Goal: Information Seeking & Learning: Learn about a topic

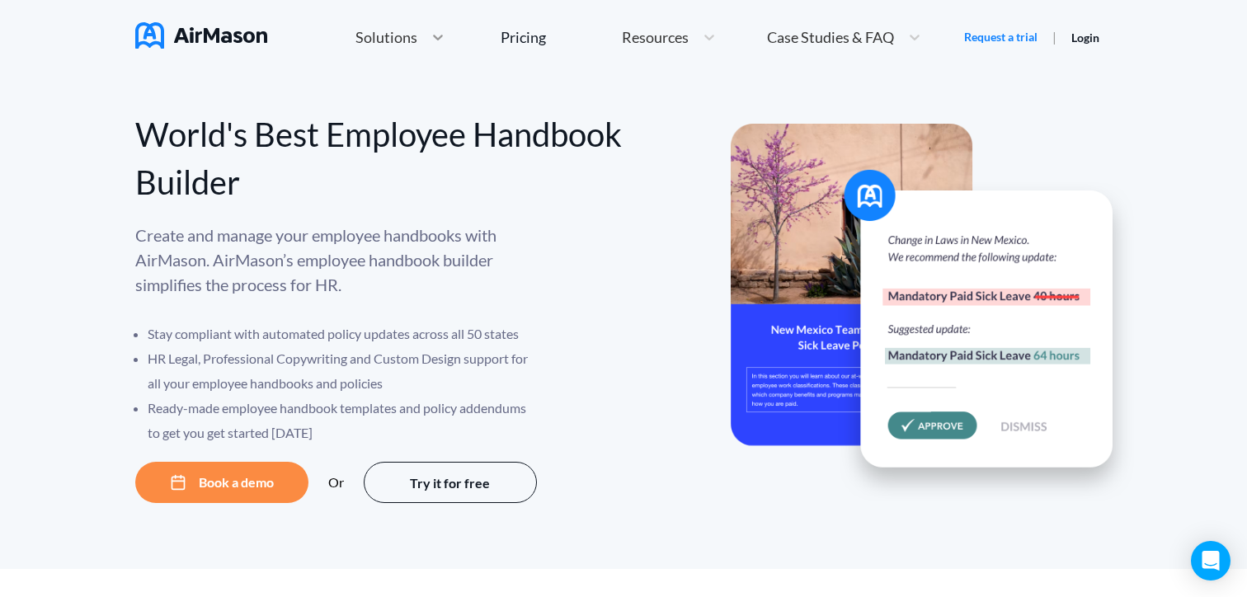
click at [430, 32] on icon at bounding box center [438, 37] width 16 height 16
click at [481, 328] on li "Stay compliant with automated policy updates across all 50 states" at bounding box center [344, 334] width 392 height 25
click at [397, 31] on span "Solutions" at bounding box center [386, 37] width 62 height 15
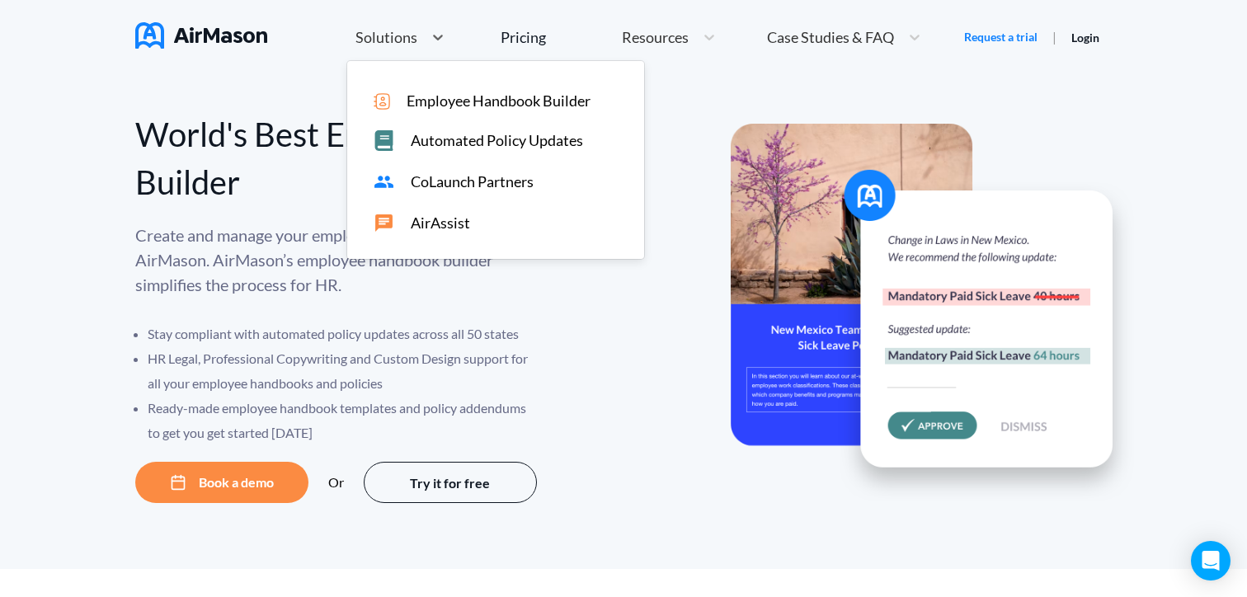
click at [457, 184] on span "CoLaunch Partners" at bounding box center [472, 181] width 123 height 17
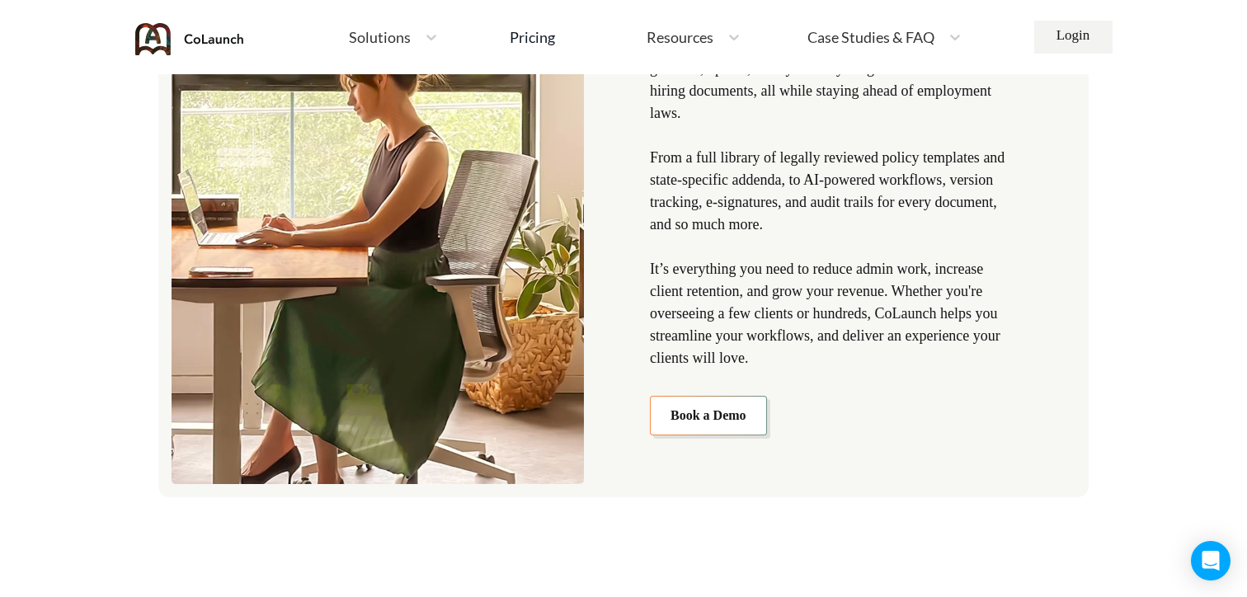
scroll to position [1970, 0]
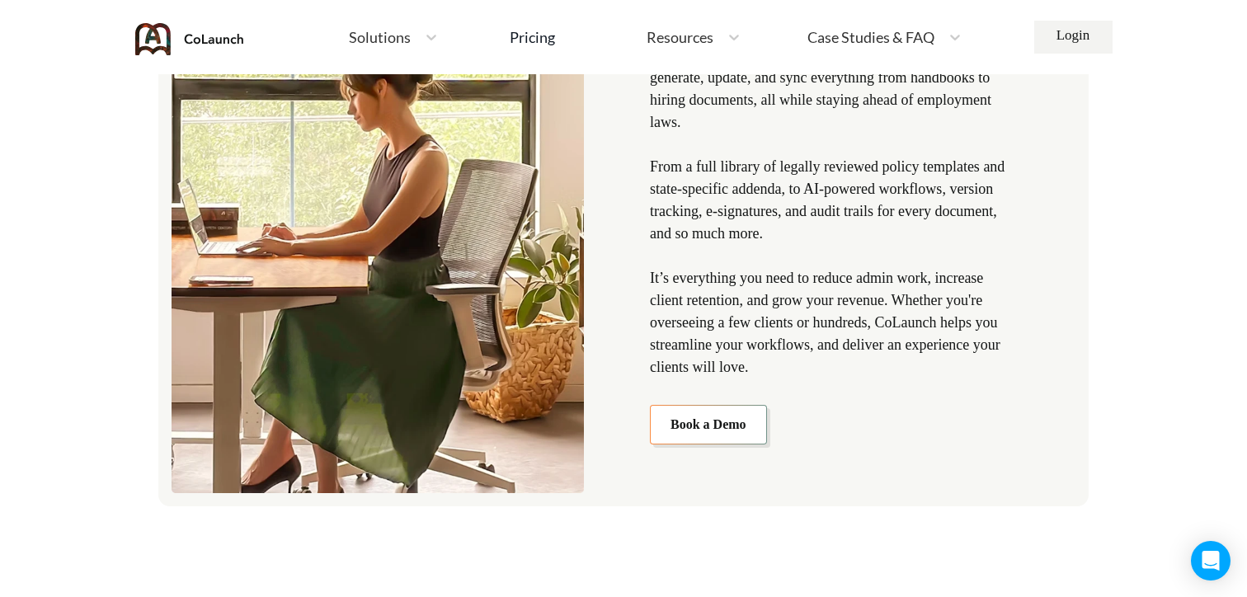
click at [385, 26] on div "Solutions" at bounding box center [394, 37] width 106 height 35
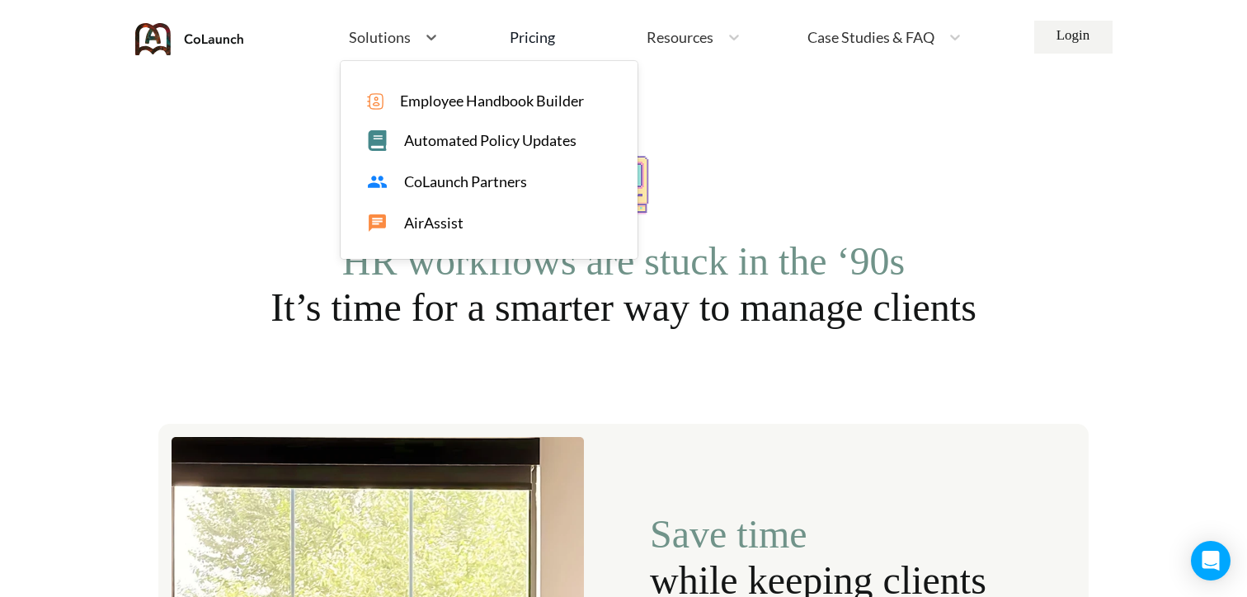
click at [420, 222] on span "AirAssist" at bounding box center [433, 222] width 59 height 17
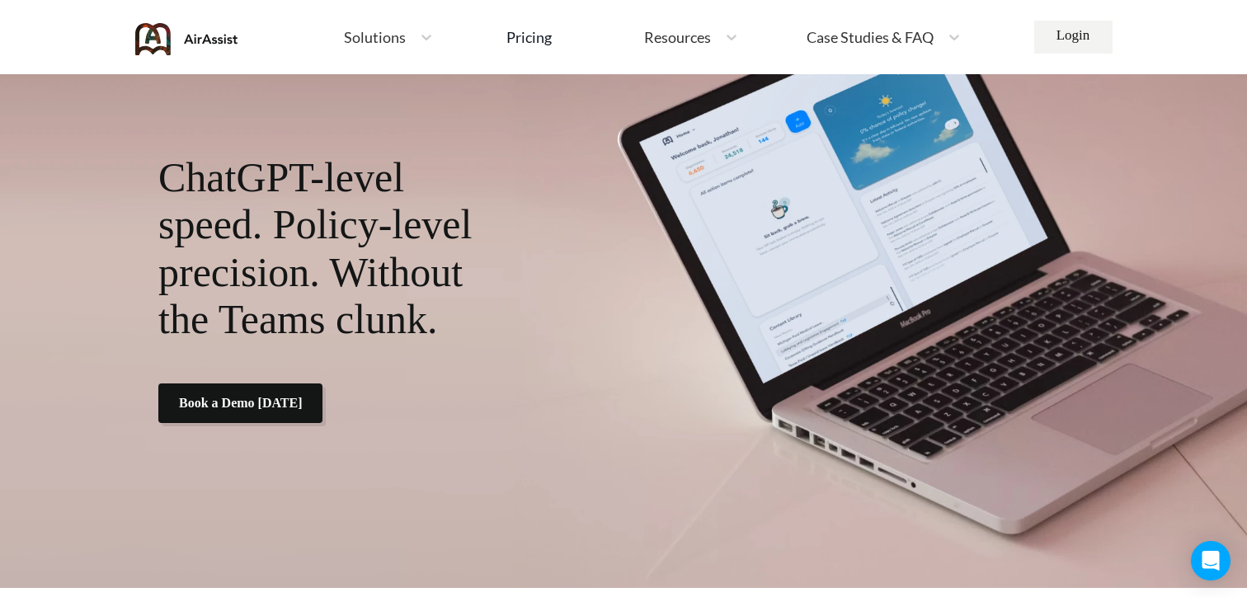
scroll to position [3718, 0]
